Goal: Information Seeking & Learning: Learn about a topic

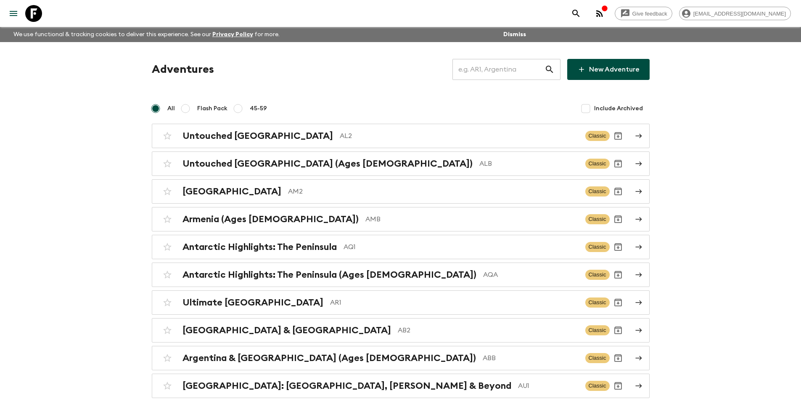
click at [492, 67] on input "text" at bounding box center [499, 70] width 92 height 24
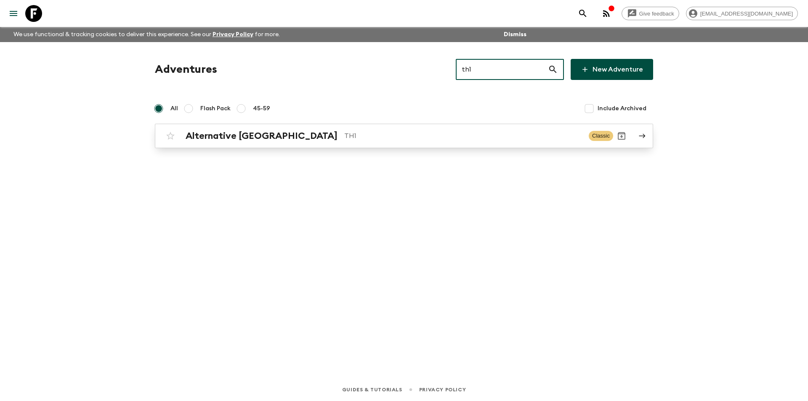
type input "th1"
click at [344, 135] on p "TH1" at bounding box center [463, 136] width 238 height 10
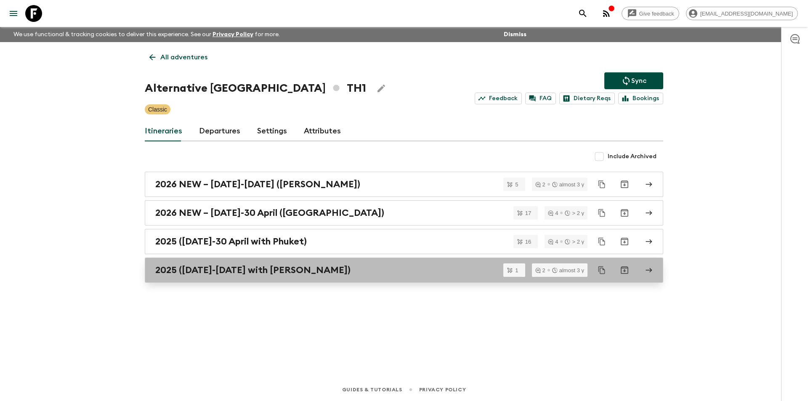
click at [365, 270] on div "2025 ([DATE]-[DATE] with [PERSON_NAME])" at bounding box center [395, 270] width 481 height 11
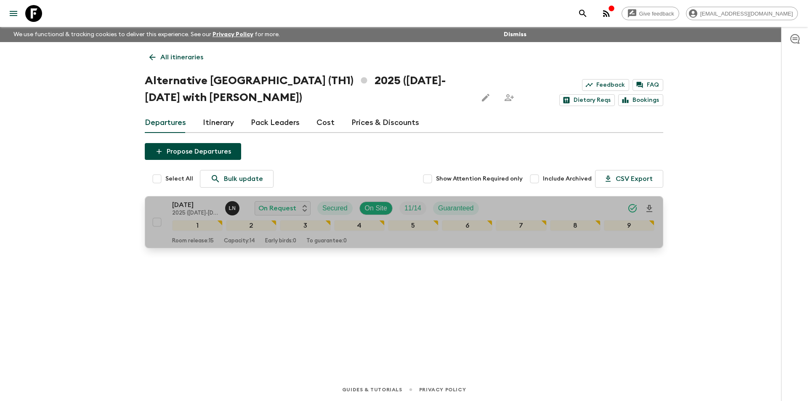
click at [192, 208] on p "[DATE]" at bounding box center [195, 205] width 46 height 10
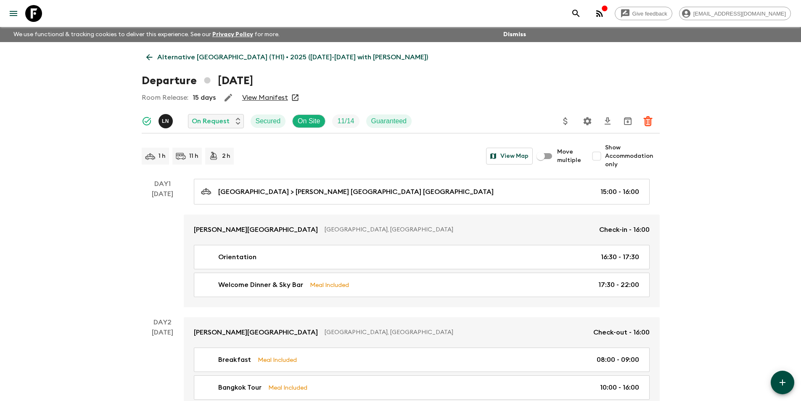
click at [152, 53] on icon at bounding box center [149, 57] width 9 height 9
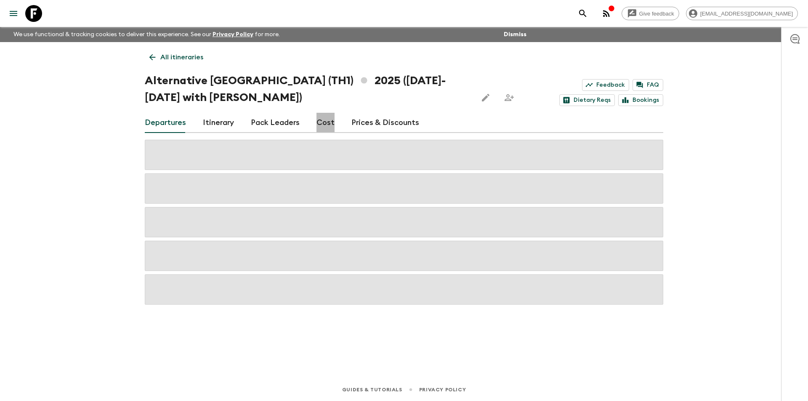
click at [326, 128] on link "Cost" at bounding box center [325, 123] width 18 height 20
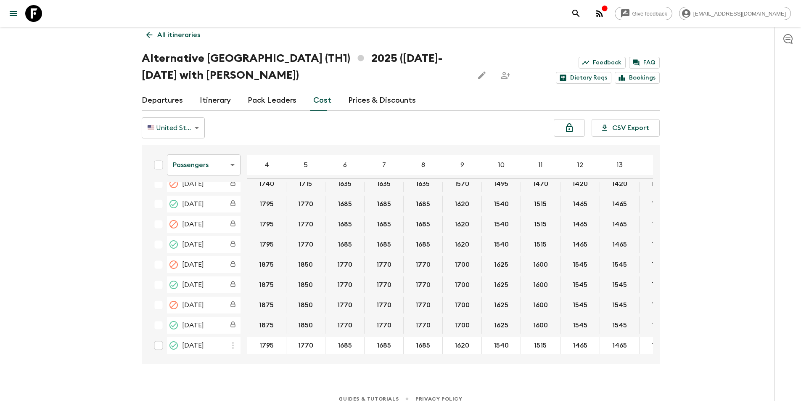
scroll to position [32, 0]
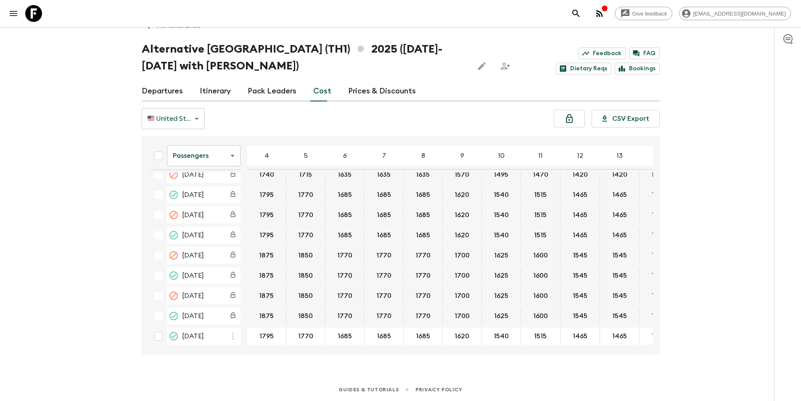
click at [215, 153] on body "Give feedback [EMAIL_ADDRESS][DOMAIN_NAME] We use functional & tracking cookies…" at bounding box center [400, 184] width 801 height 432
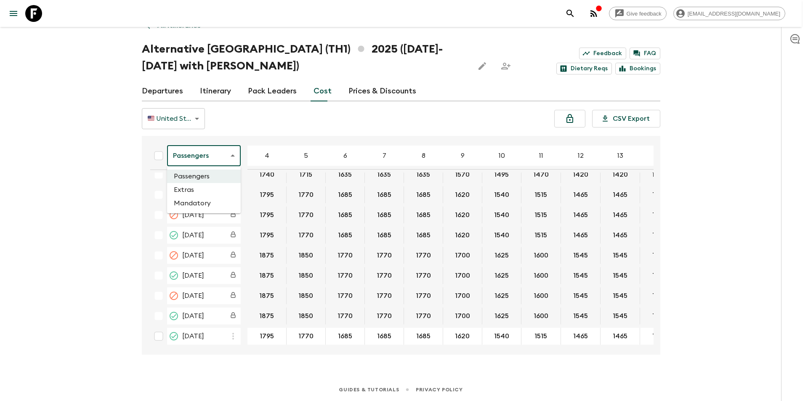
click at [212, 185] on li "Extras" at bounding box center [204, 189] width 74 height 13
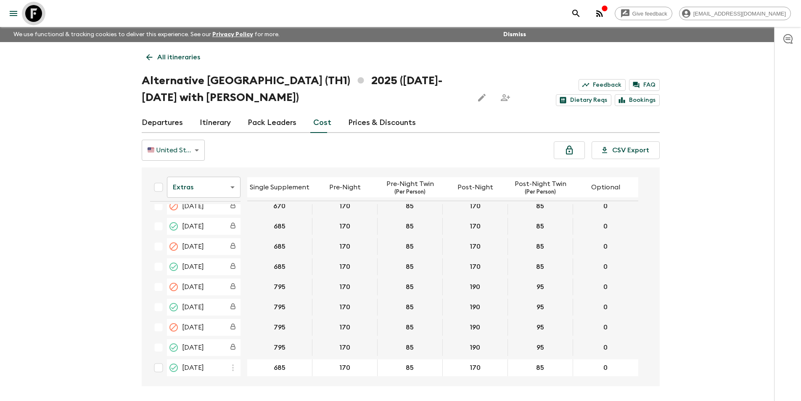
click at [31, 21] on icon at bounding box center [33, 13] width 17 height 17
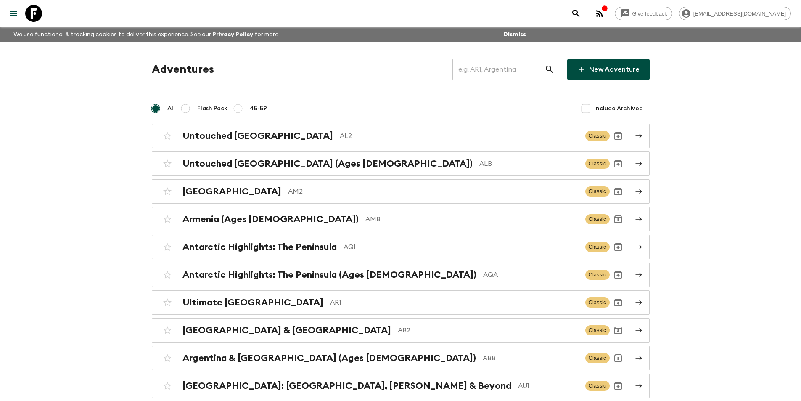
click at [505, 73] on input "text" at bounding box center [499, 70] width 92 height 24
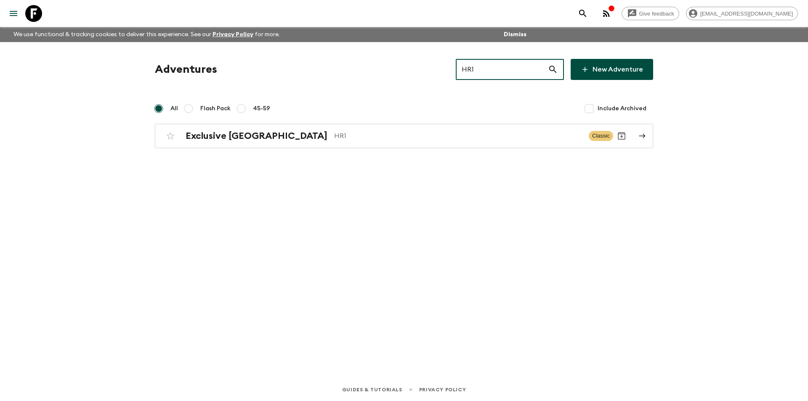
type input "HR1"
click at [425, 122] on div "Adventures HR1 ​ New Adventure All Flash Pack 45-59 Include Archived Exclusive …" at bounding box center [404, 103] width 518 height 89
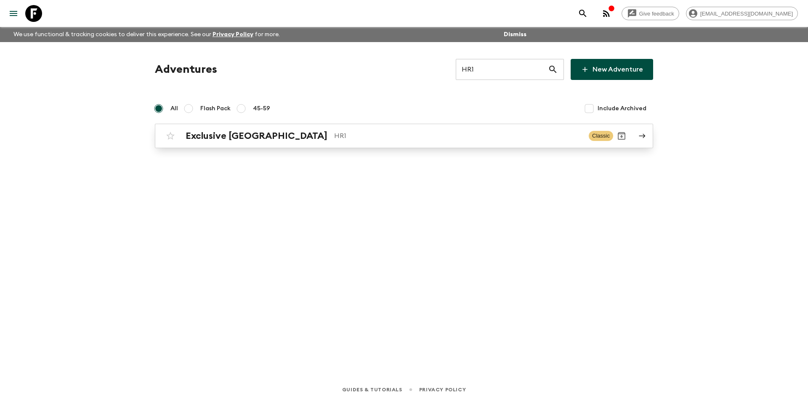
click at [411, 140] on p "HR1" at bounding box center [458, 136] width 248 height 10
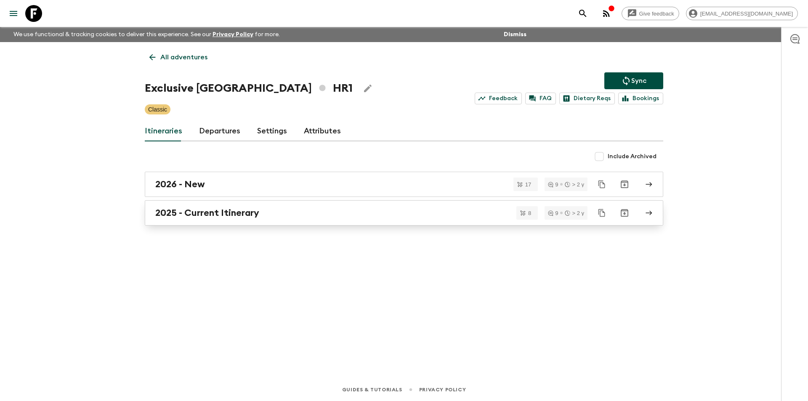
click at [267, 216] on div "2025 - Current Itinerary" at bounding box center [395, 212] width 481 height 11
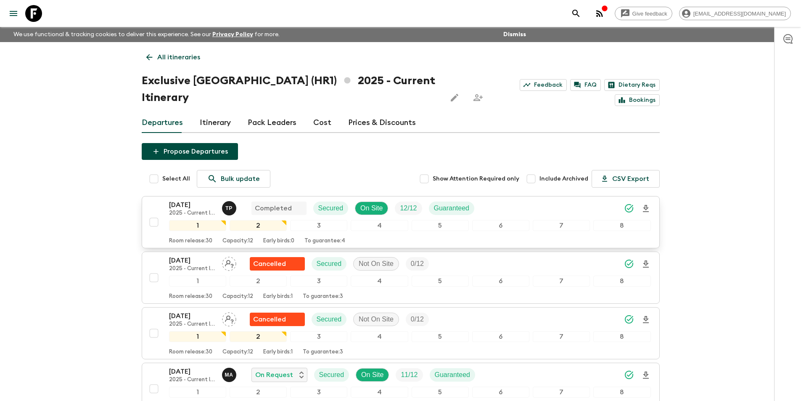
scroll to position [210, 0]
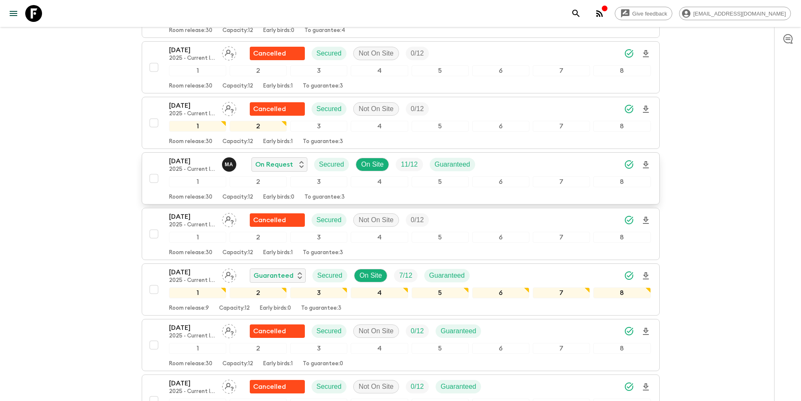
click at [187, 156] on p "[DATE]" at bounding box center [192, 161] width 46 height 10
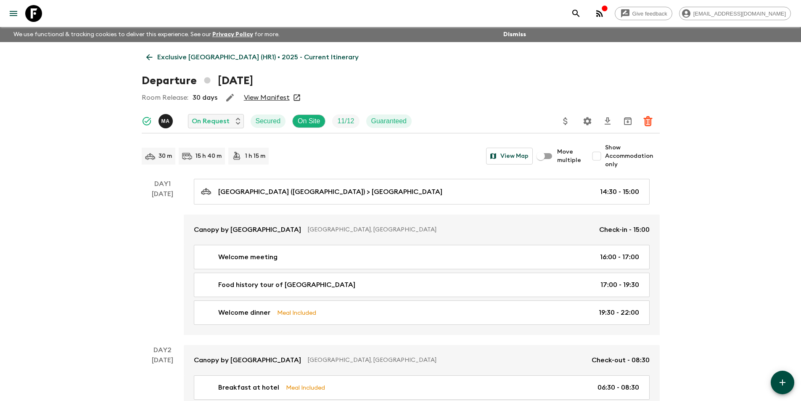
click at [149, 55] on icon at bounding box center [149, 57] width 6 height 6
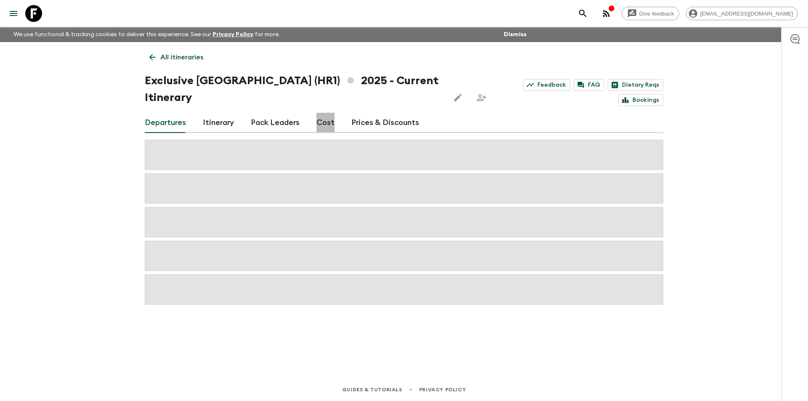
click at [319, 113] on link "Cost" at bounding box center [325, 123] width 18 height 20
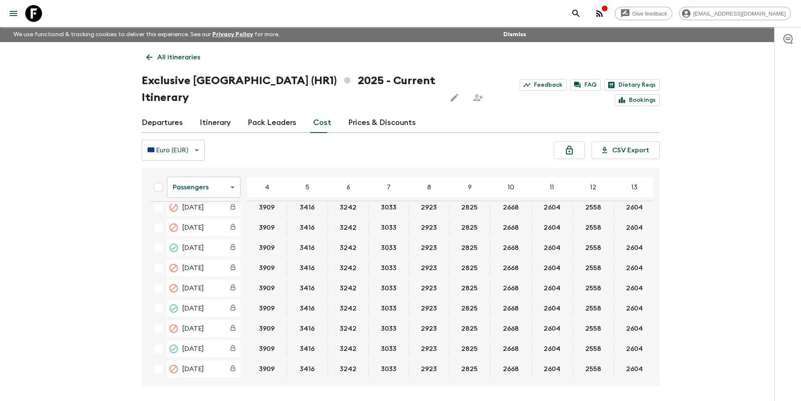
scroll to position [417, 0]
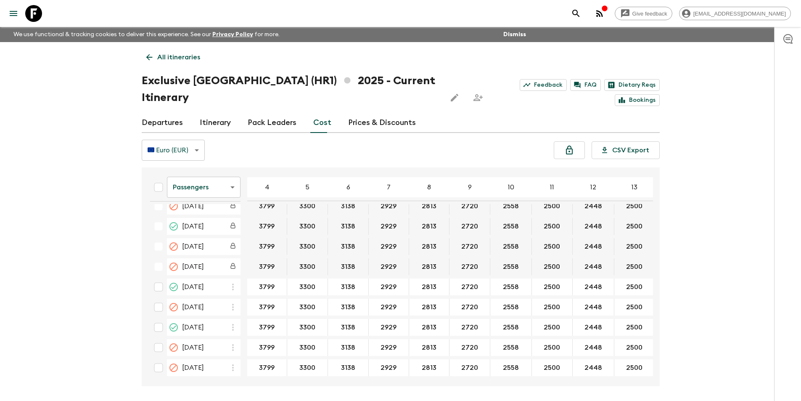
drag, startPoint x: 219, startPoint y: 359, endPoint x: 233, endPoint y: 361, distance: 13.7
click at [233, 361] on div "Passengers passengersCost ​ 4 5 6 7 8 9 10 11 12 13 14 15 16 17 18 [DATE] 3666 …" at bounding box center [398, 276] width 510 height 205
click at [230, 374] on div "Give feedback [EMAIL_ADDRESS][DOMAIN_NAME] We use functional & tracking cookies…" at bounding box center [400, 216] width 801 height 432
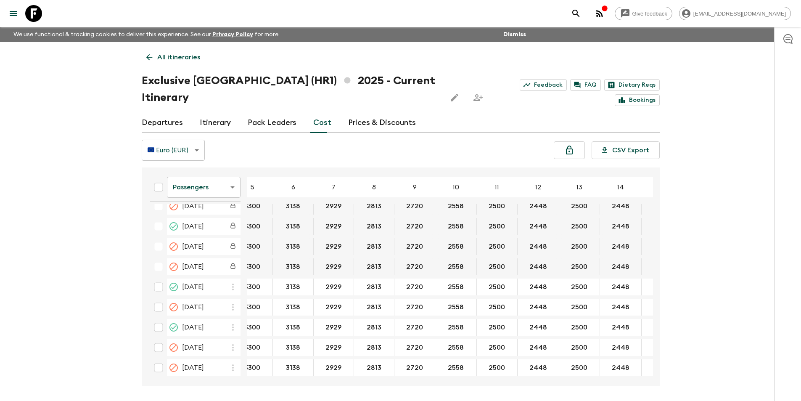
scroll to position [417, 76]
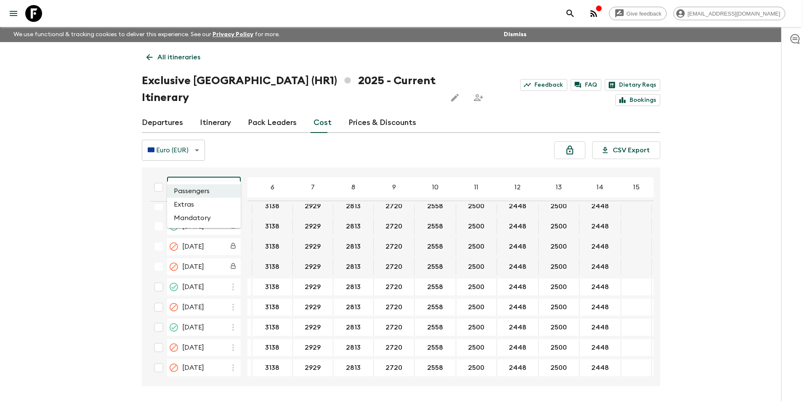
click at [215, 176] on body "Give feedback [EMAIL_ADDRESS][DOMAIN_NAME] We use functional & tracking cookies…" at bounding box center [404, 216] width 808 height 432
click at [205, 204] on li "Extras" at bounding box center [204, 204] width 74 height 13
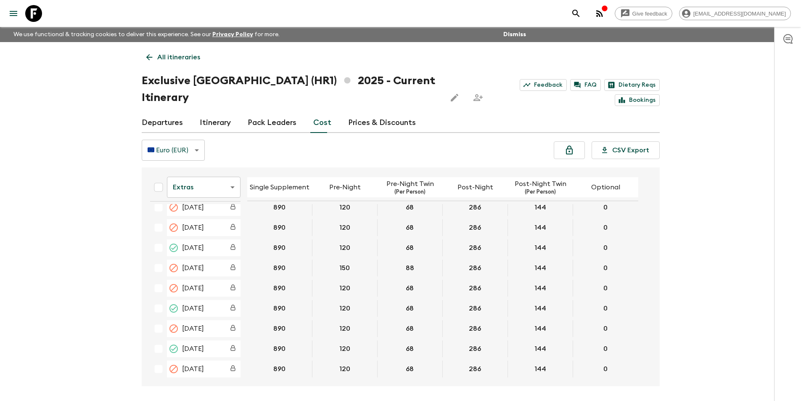
scroll to position [413, 0]
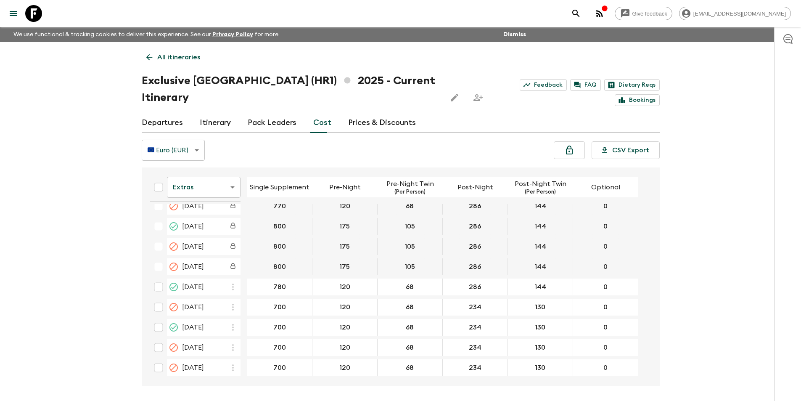
click at [203, 168] on body "Give feedback [EMAIL_ADDRESS][DOMAIN_NAME] We use functional & tracking cookies…" at bounding box center [400, 216] width 801 height 432
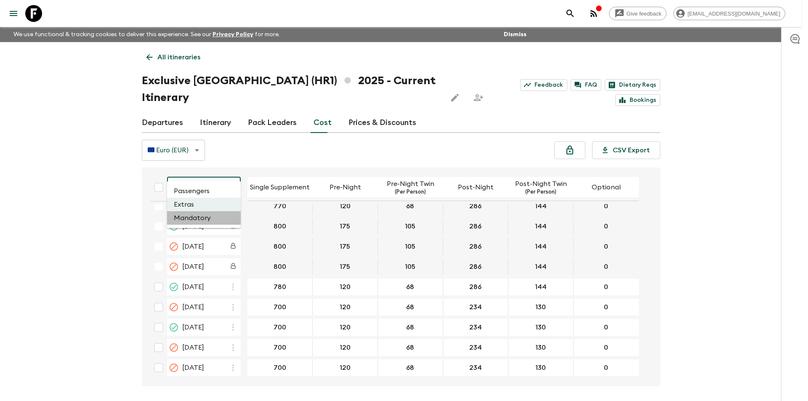
click at [209, 214] on li "Mandatory" at bounding box center [204, 217] width 74 height 13
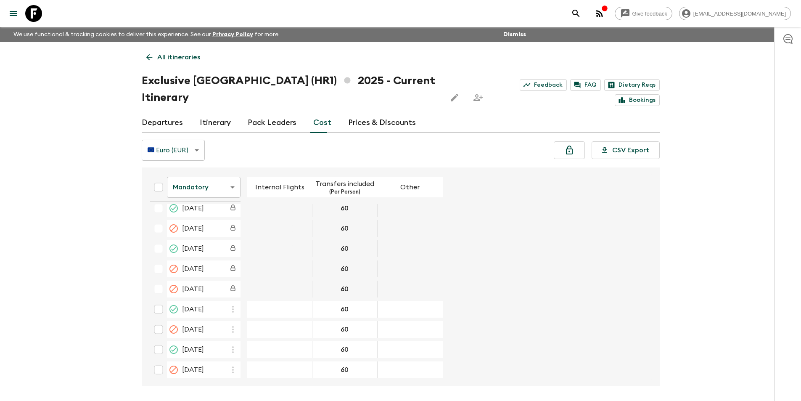
scroll to position [413, 0]
click at [146, 53] on icon at bounding box center [149, 57] width 9 height 9
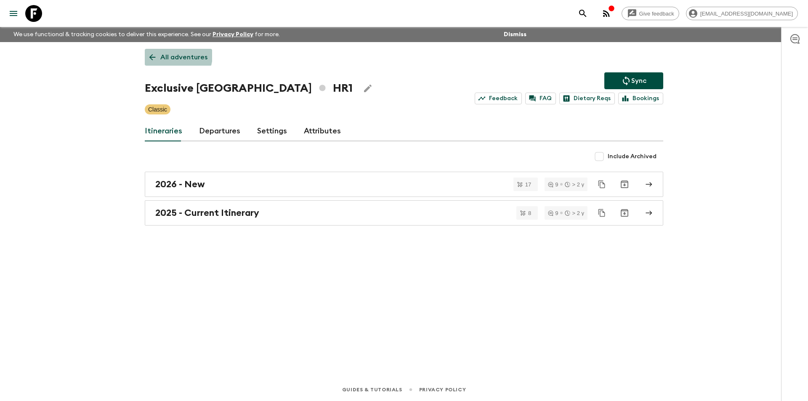
click at [154, 51] on link "All adventures" at bounding box center [178, 57] width 67 height 17
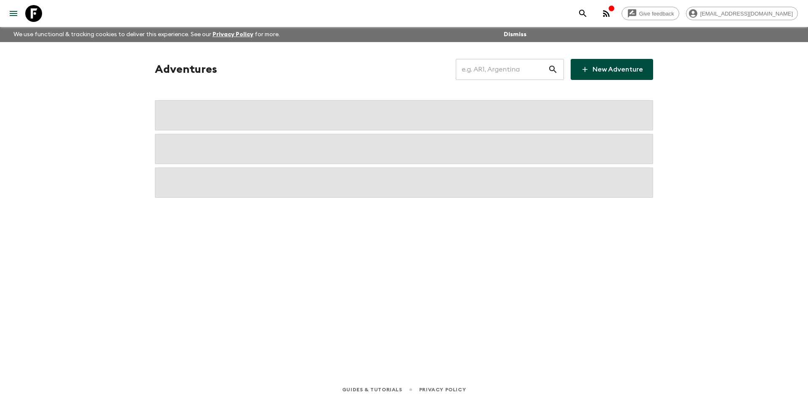
click at [474, 55] on div "Adventures ​ New Adventure" at bounding box center [404, 198] width 538 height 313
click at [489, 63] on input "text" at bounding box center [502, 70] width 92 height 24
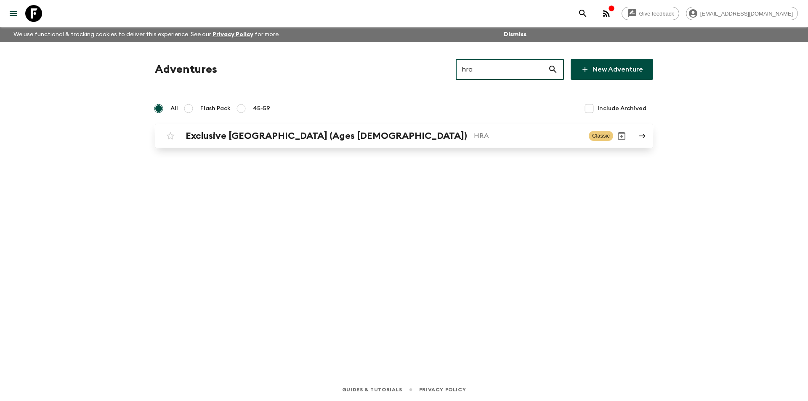
type input "hra"
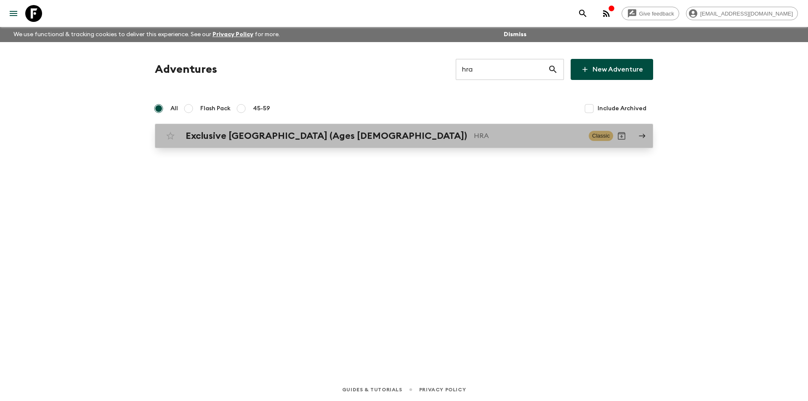
click at [405, 124] on link "Exclusive [GEOGRAPHIC_DATA] (Ages [DEMOGRAPHIC_DATA]) HRA Classic" at bounding box center [404, 136] width 498 height 24
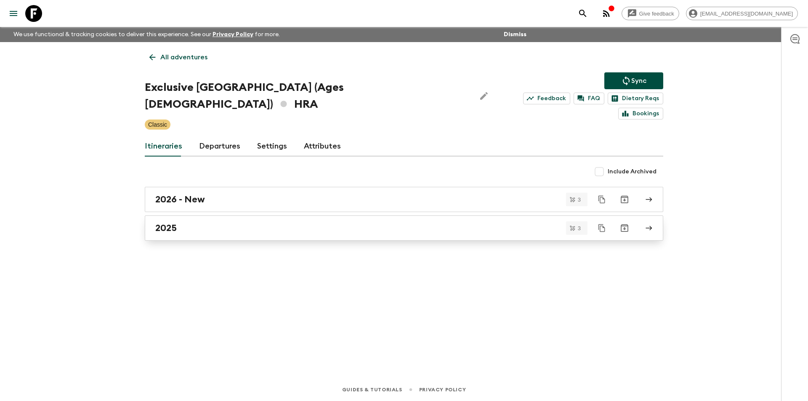
click at [228, 222] on div "2025" at bounding box center [395, 227] width 481 height 11
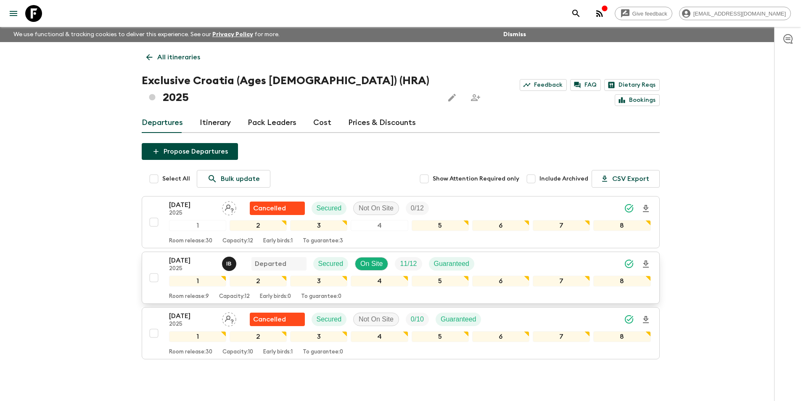
click at [174, 255] on p "[DATE]" at bounding box center [192, 260] width 46 height 10
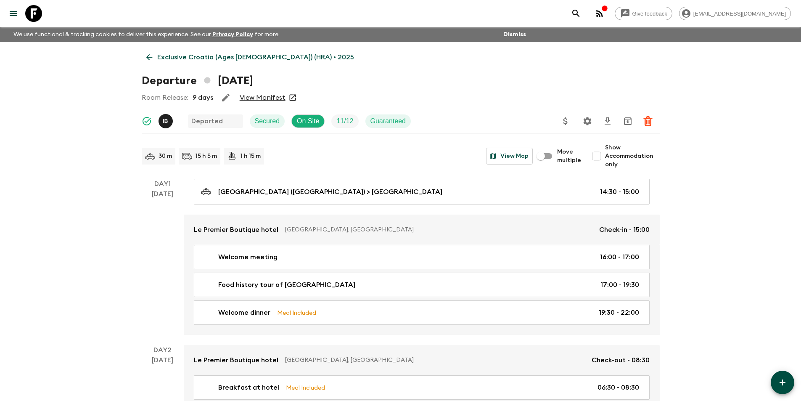
click at [146, 57] on icon at bounding box center [149, 57] width 9 height 9
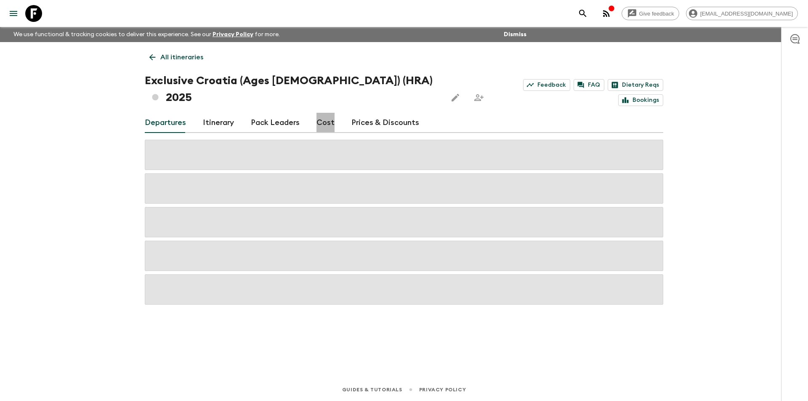
click at [329, 113] on link "Cost" at bounding box center [325, 123] width 18 height 20
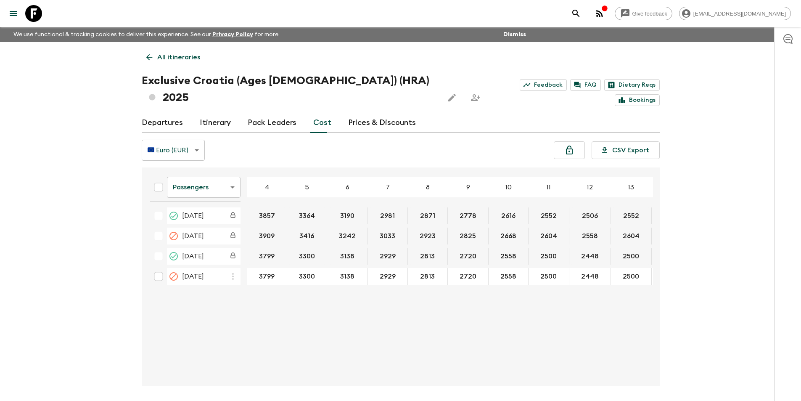
click at [215, 172] on body "Give feedback [EMAIL_ADDRESS][DOMAIN_NAME] We use functional & tracking cookies…" at bounding box center [400, 216] width 801 height 432
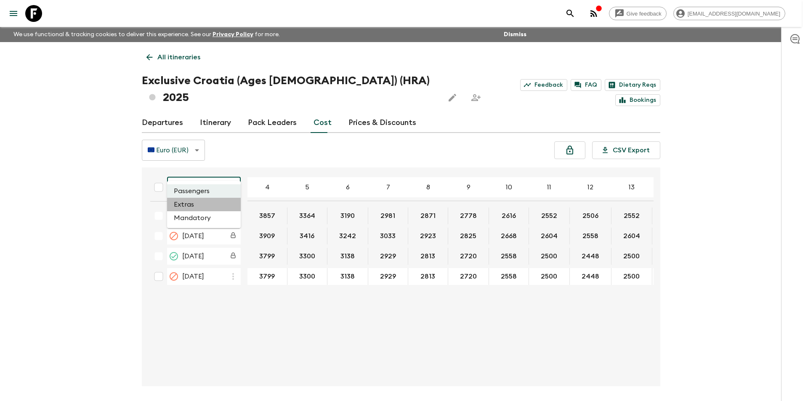
click at [207, 203] on li "Extras" at bounding box center [204, 204] width 74 height 13
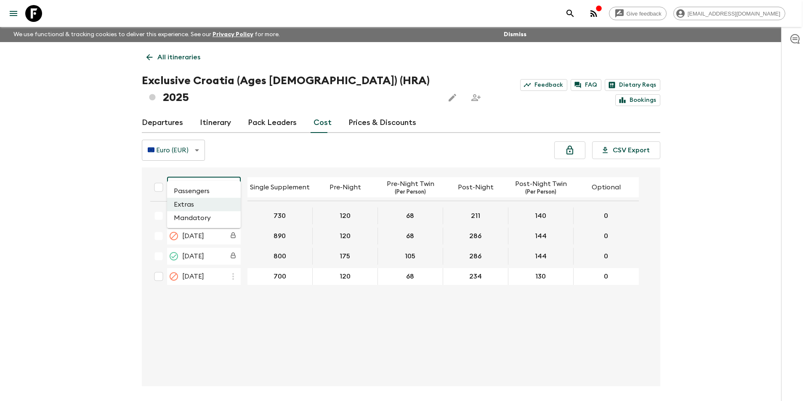
click at [218, 169] on body "Give feedback [EMAIL_ADDRESS][DOMAIN_NAME] We use functional & tracking cookies…" at bounding box center [404, 216] width 808 height 432
click at [193, 218] on li "Mandatory" at bounding box center [204, 217] width 74 height 13
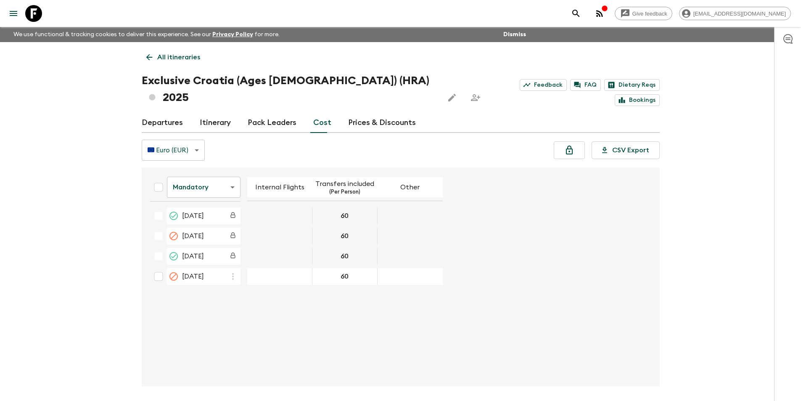
click at [37, 19] on icon at bounding box center [33, 13] width 17 height 17
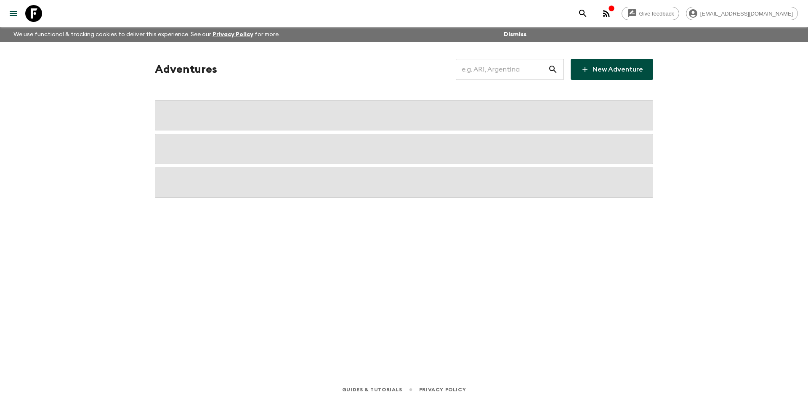
click at [479, 72] on input "text" at bounding box center [502, 70] width 92 height 24
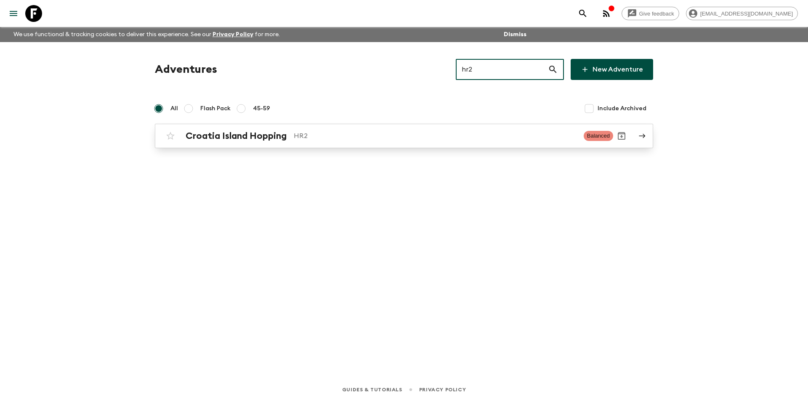
type input "hr2"
click at [339, 146] on link "Croatia Island Hopping HR2 Balanced" at bounding box center [404, 136] width 498 height 24
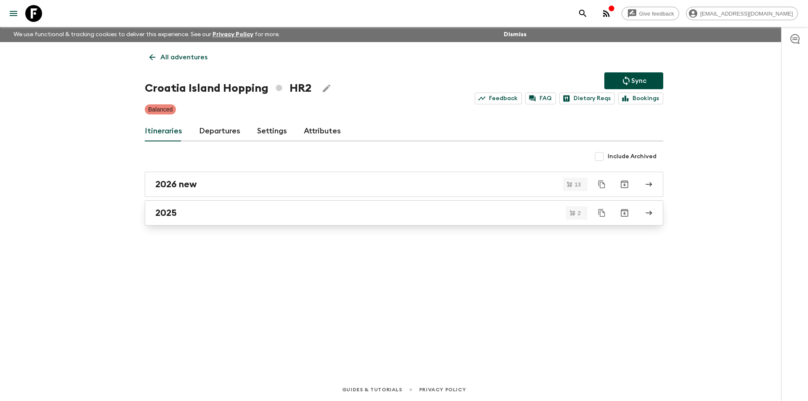
click at [189, 213] on div "2025" at bounding box center [395, 212] width 481 height 11
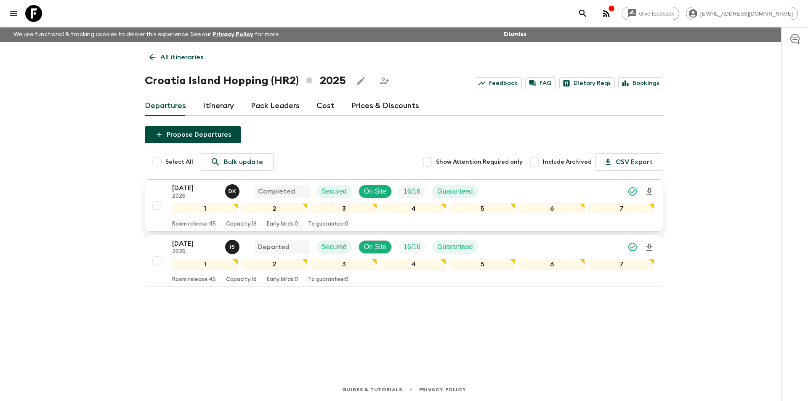
click at [184, 191] on p "[DATE]" at bounding box center [195, 188] width 46 height 10
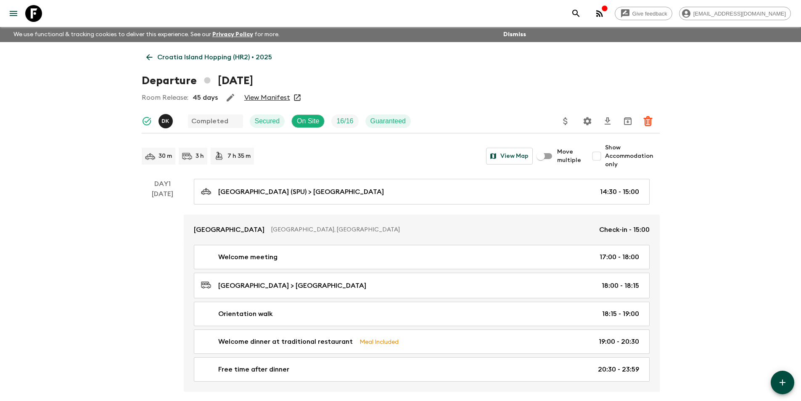
click at [154, 59] on icon at bounding box center [149, 57] width 9 height 9
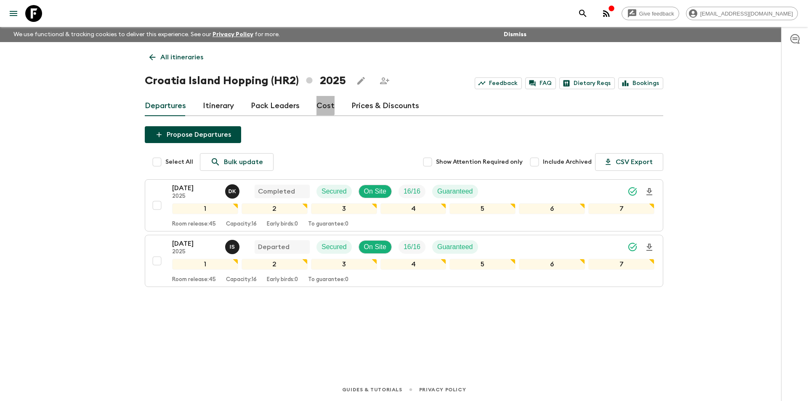
click at [317, 104] on link "Cost" at bounding box center [325, 106] width 18 height 20
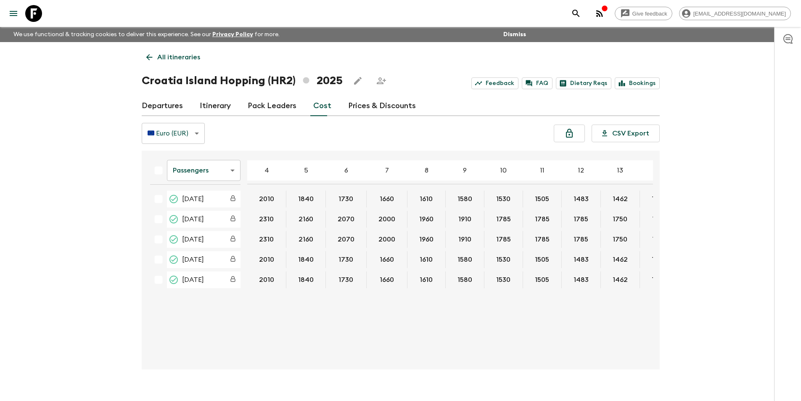
scroll to position [0, 158]
click at [209, 168] on body "Give feedback [EMAIL_ADDRESS][DOMAIN_NAME] We use functional & tracking cookies…" at bounding box center [404, 208] width 808 height 416
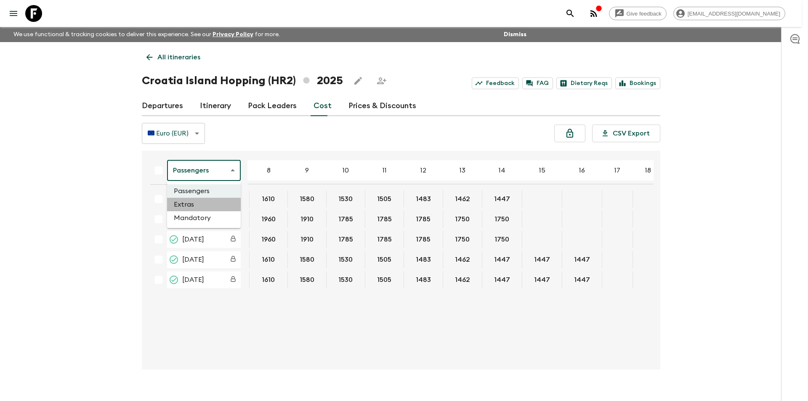
click at [220, 205] on li "Extras" at bounding box center [204, 204] width 74 height 13
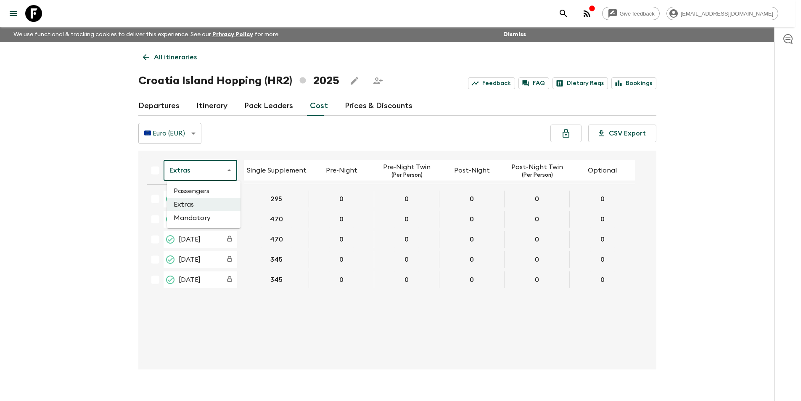
click at [223, 173] on body "Give feedback [EMAIL_ADDRESS][DOMAIN_NAME] We use functional & tracking cookies…" at bounding box center [400, 208] width 801 height 416
click at [216, 219] on li "Mandatory" at bounding box center [204, 217] width 74 height 13
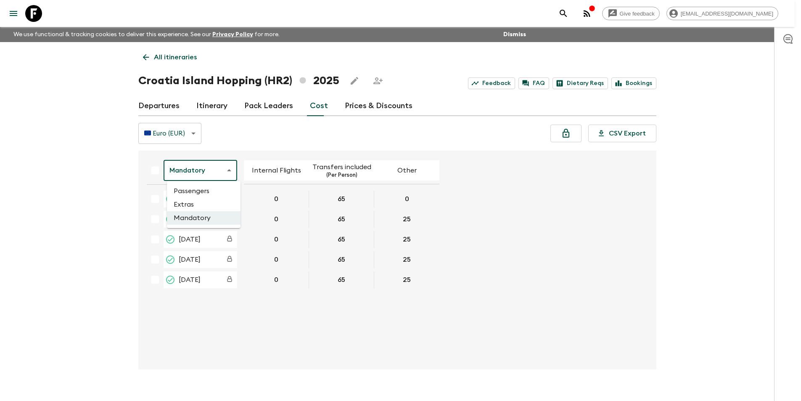
click at [227, 165] on body "Give feedback [EMAIL_ADDRESS][DOMAIN_NAME] We use functional & tracking cookies…" at bounding box center [400, 208] width 801 height 416
click at [215, 194] on li "Passengers" at bounding box center [204, 190] width 74 height 13
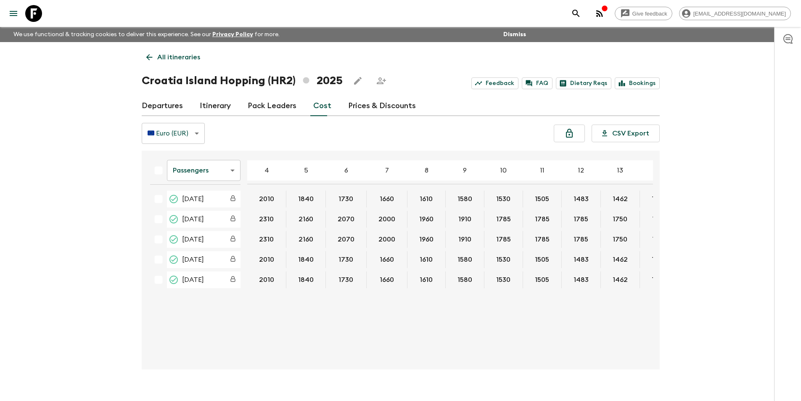
scroll to position [0, 132]
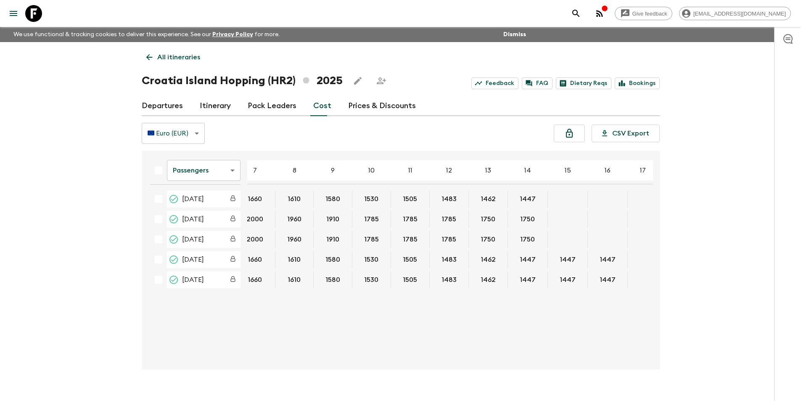
click at [209, 170] on body "Give feedback [EMAIL_ADDRESS][DOMAIN_NAME] We use functional & tracking cookies…" at bounding box center [400, 208] width 801 height 416
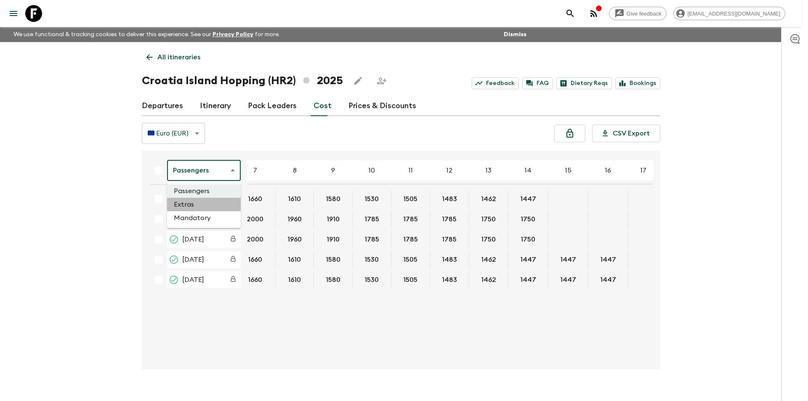
click at [225, 202] on li "Extras" at bounding box center [204, 204] width 74 height 13
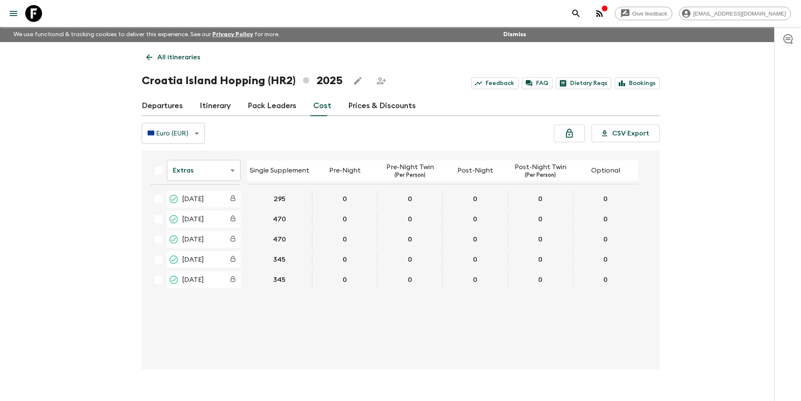
click at [207, 102] on link "Itinerary" at bounding box center [215, 106] width 31 height 20
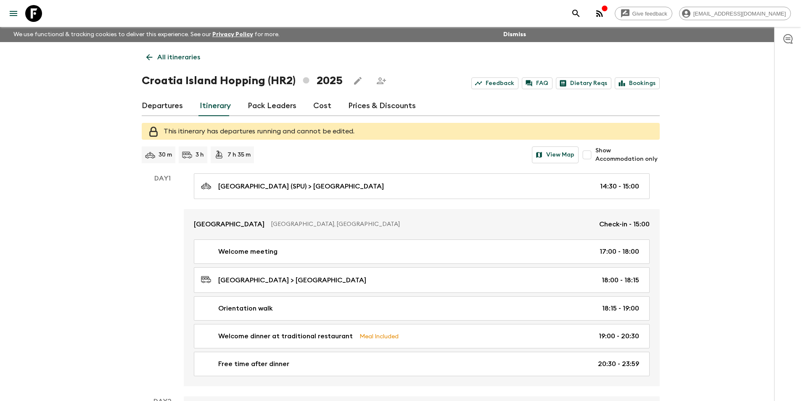
click at [170, 111] on link "Departures" at bounding box center [162, 106] width 41 height 20
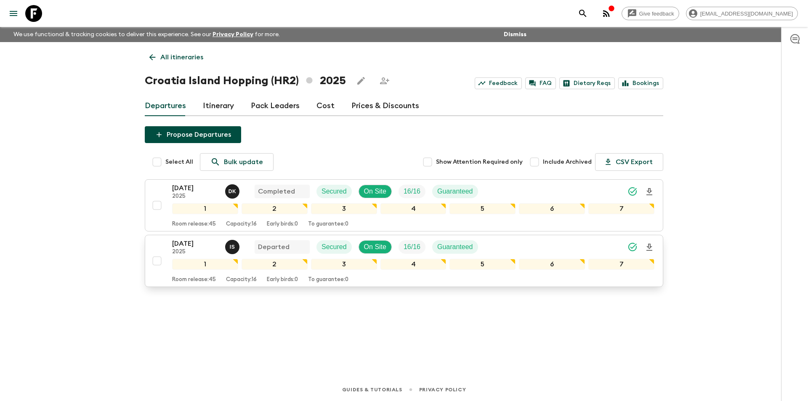
click at [185, 252] on p "2025" at bounding box center [195, 252] width 46 height 7
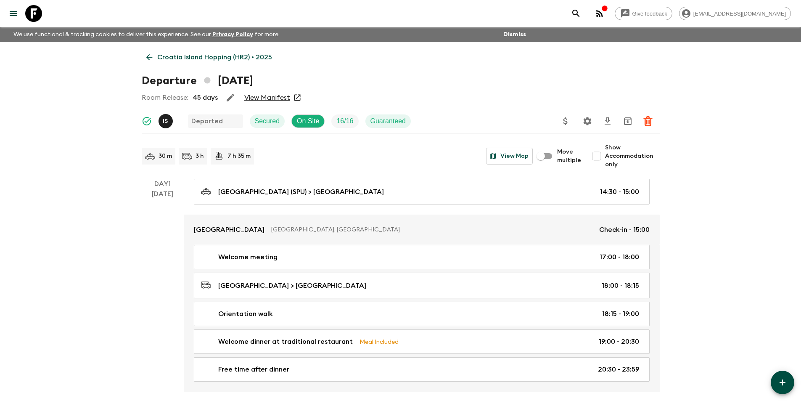
click at [148, 58] on icon at bounding box center [149, 57] width 9 height 9
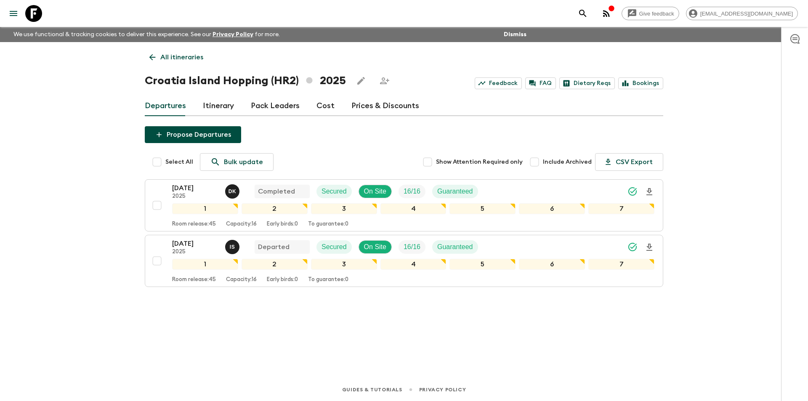
click at [326, 106] on link "Cost" at bounding box center [325, 106] width 18 height 20
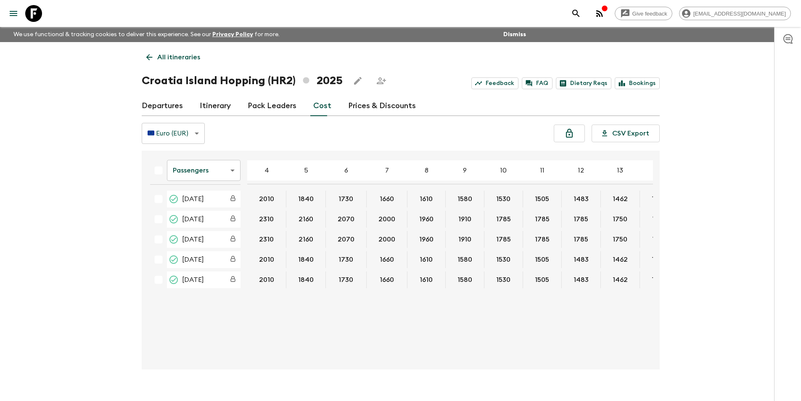
click at [451, 358] on div "Passengers passengersCost ​ 4 5 6 7 8 9 10 11 12 13 14 15 16 17 18 [DATE] 2010 …" at bounding box center [398, 259] width 510 height 205
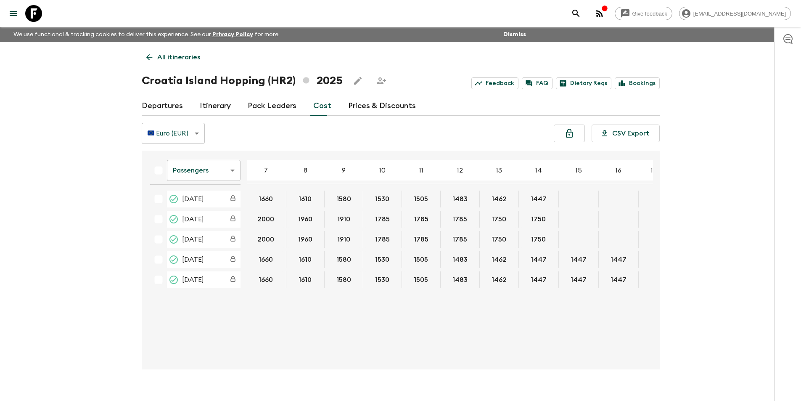
click at [199, 178] on body "Give feedback [EMAIL_ADDRESS][DOMAIN_NAME] We use functional & tracking cookies…" at bounding box center [400, 208] width 801 height 416
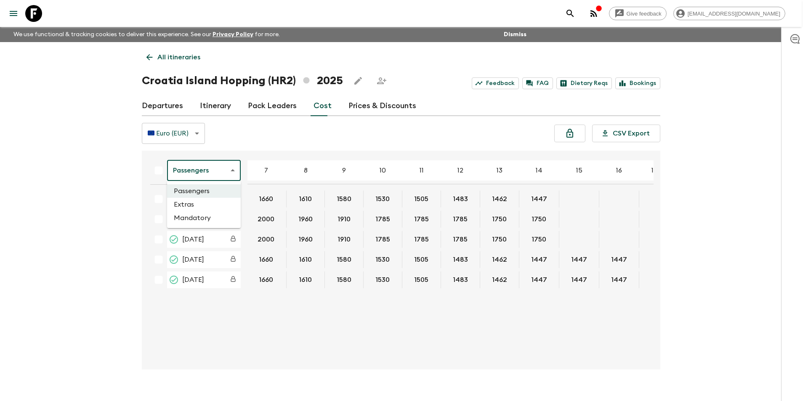
click at [205, 208] on li "Extras" at bounding box center [204, 204] width 74 height 13
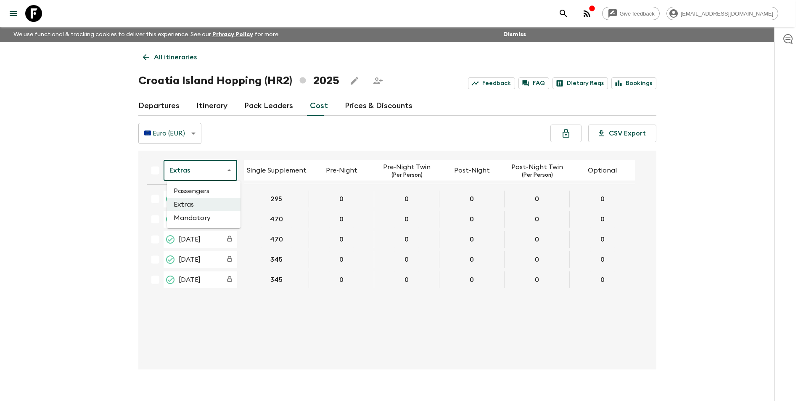
click at [211, 170] on body "Give feedback [EMAIL_ADDRESS][DOMAIN_NAME] We use functional & tracking cookies…" at bounding box center [400, 208] width 801 height 416
click at [209, 218] on li "Mandatory" at bounding box center [204, 217] width 74 height 13
